Goal: Task Accomplishment & Management: Use online tool/utility

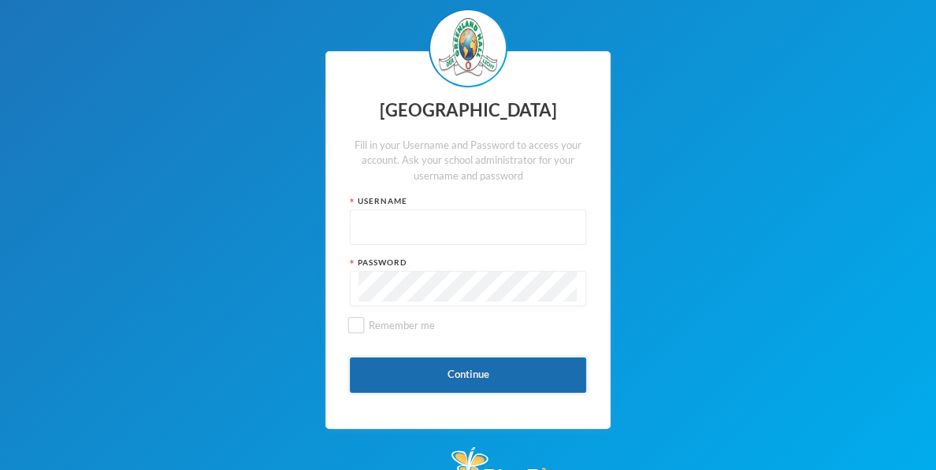
type input "glh24cs41"
click at [443, 366] on button "Continue" at bounding box center [468, 375] width 236 height 35
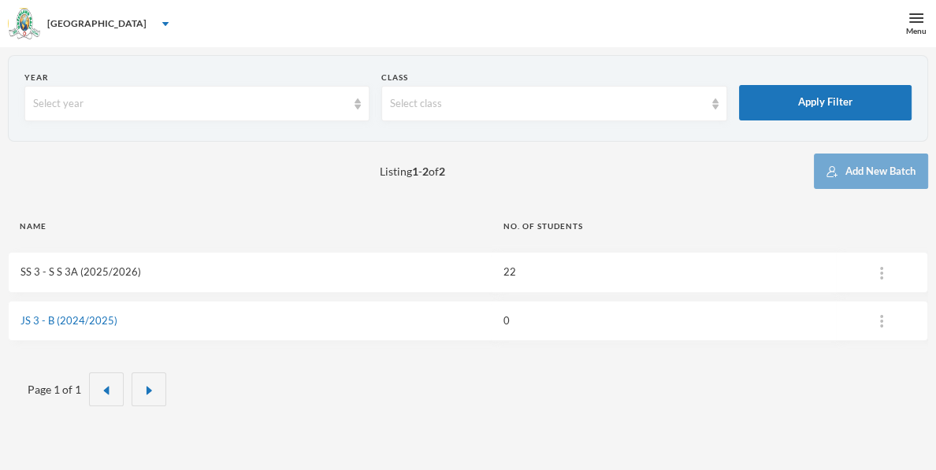
click at [118, 273] on link "SS 3 - S S 3A (2025/2026)" at bounding box center [80, 272] width 121 height 13
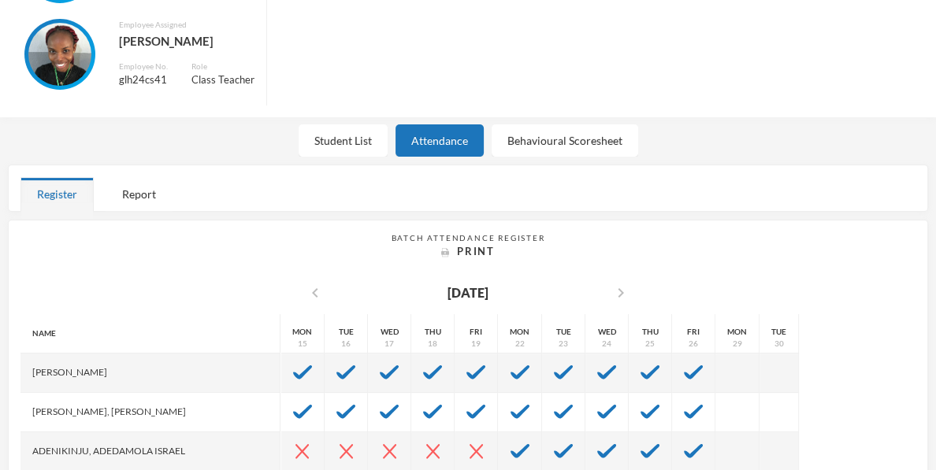
scroll to position [317, 0]
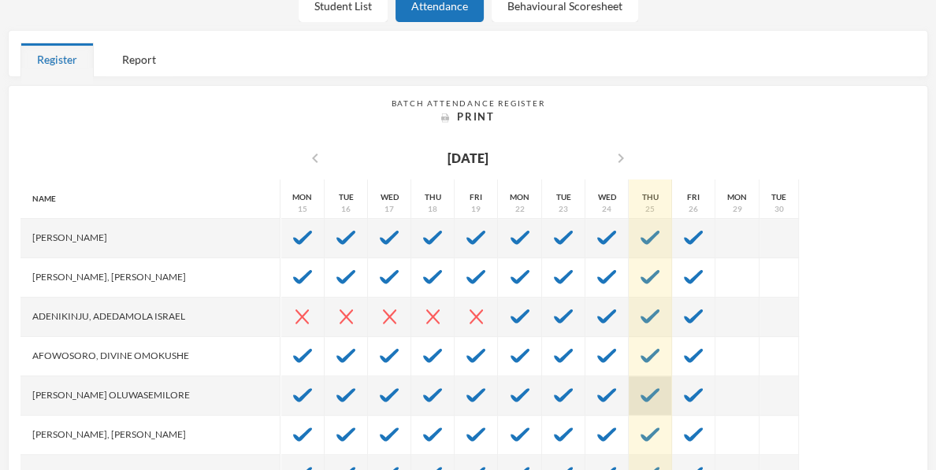
click at [641, 390] on img at bounding box center [650, 395] width 19 height 14
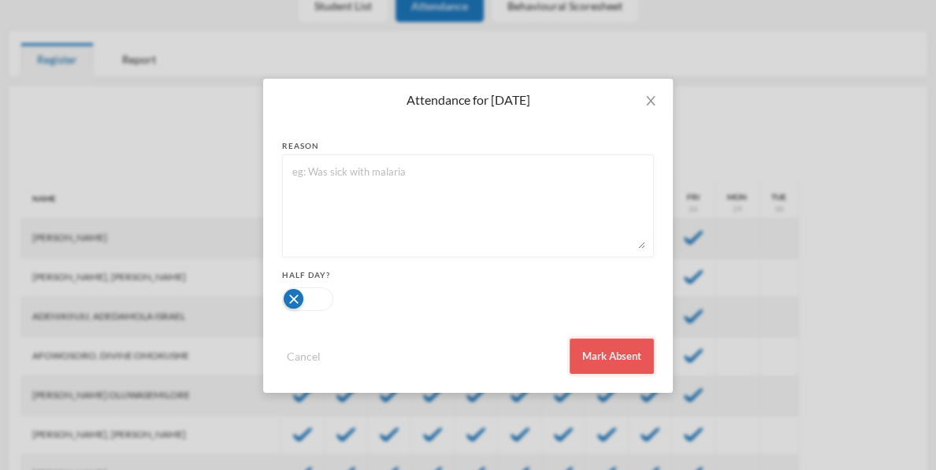
click at [616, 357] on button "Mark Absent" at bounding box center [612, 356] width 84 height 35
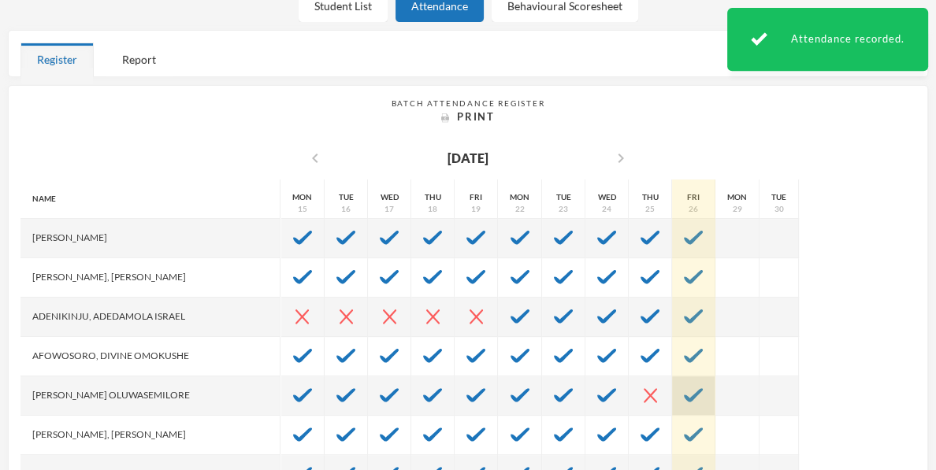
click at [684, 400] on img at bounding box center [693, 395] width 19 height 14
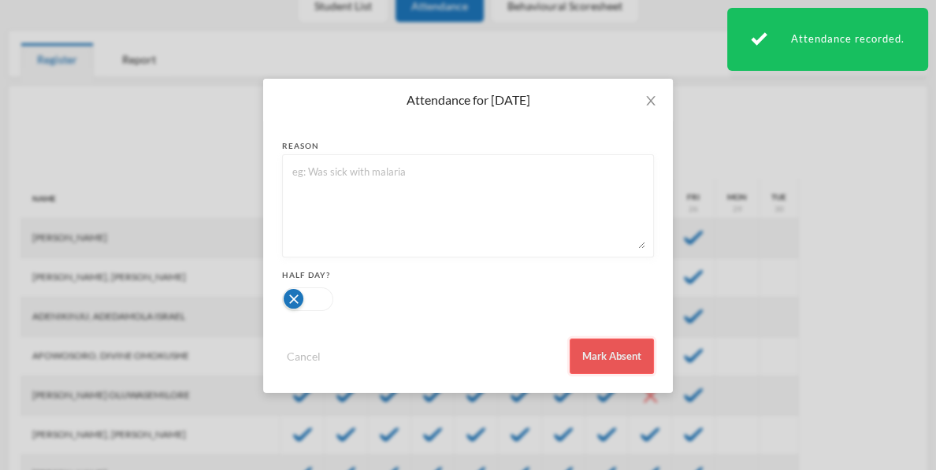
click at [629, 360] on button "Mark Absent" at bounding box center [612, 356] width 84 height 35
